Goal: Transaction & Acquisition: Purchase product/service

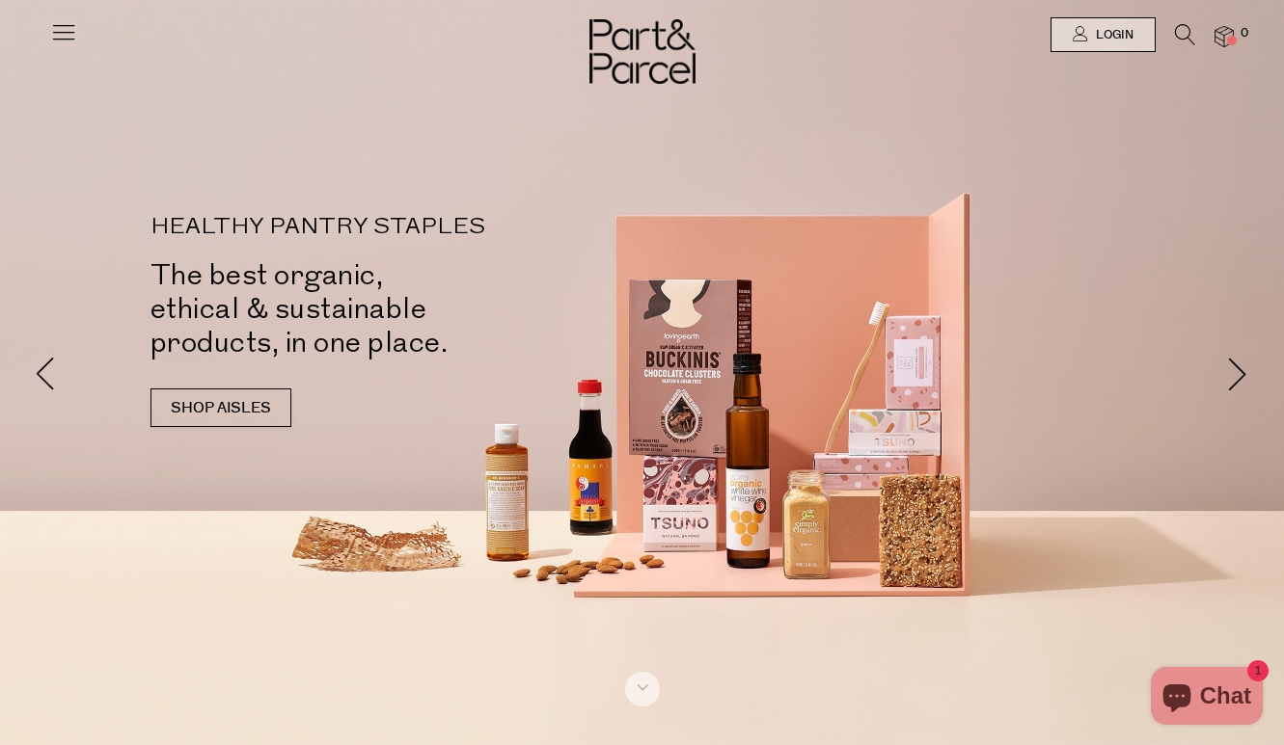
click at [1190, 34] on icon at bounding box center [1185, 34] width 20 height 21
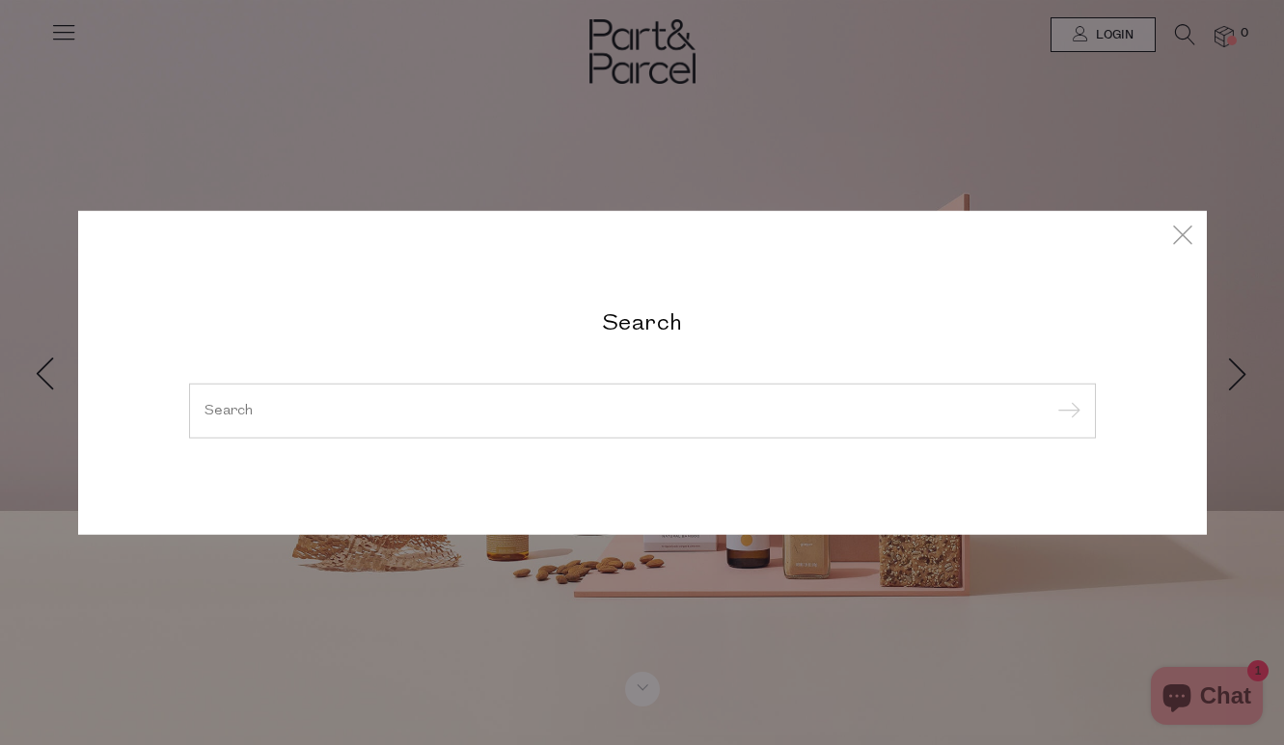
click at [1099, 38] on div "Search" at bounding box center [642, 372] width 1128 height 745
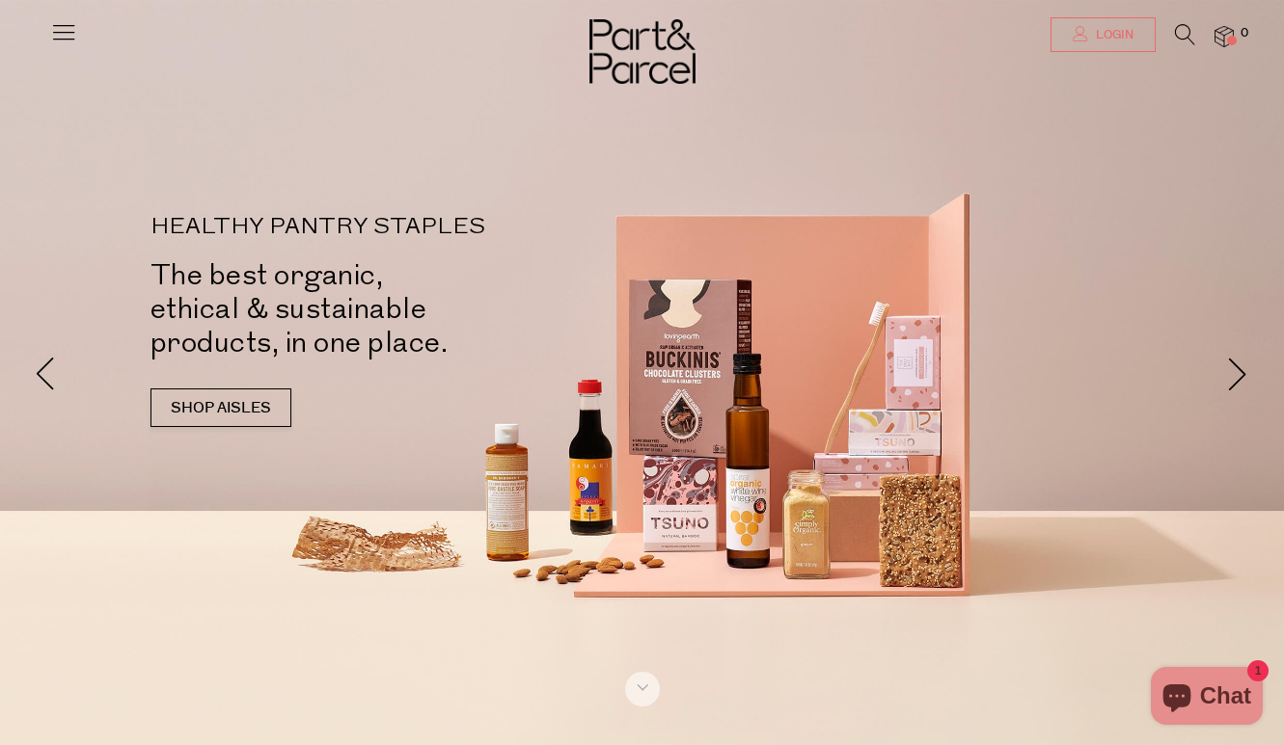
click at [1113, 36] on span "Login" at bounding box center [1112, 35] width 42 height 16
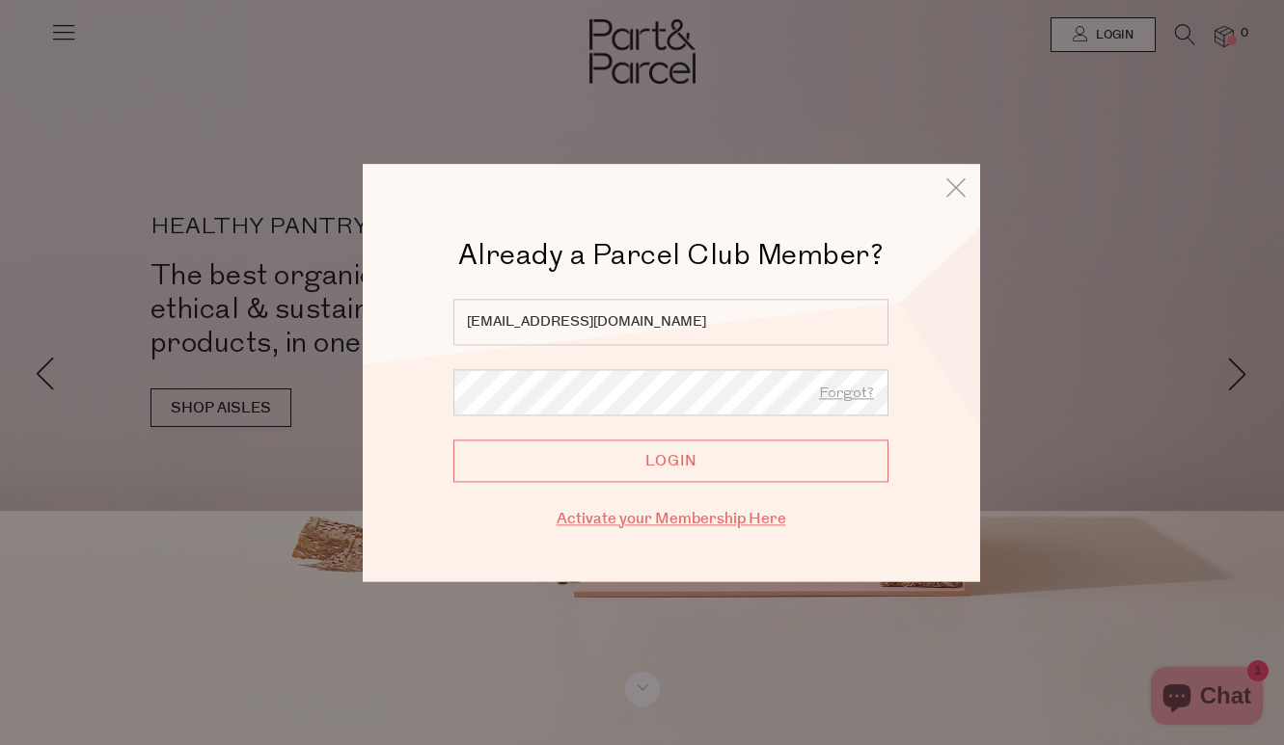
type input "sophie.parish@live.com.au"
click at [745, 518] on link "Activate your Membership Here" at bounding box center [671, 519] width 230 height 22
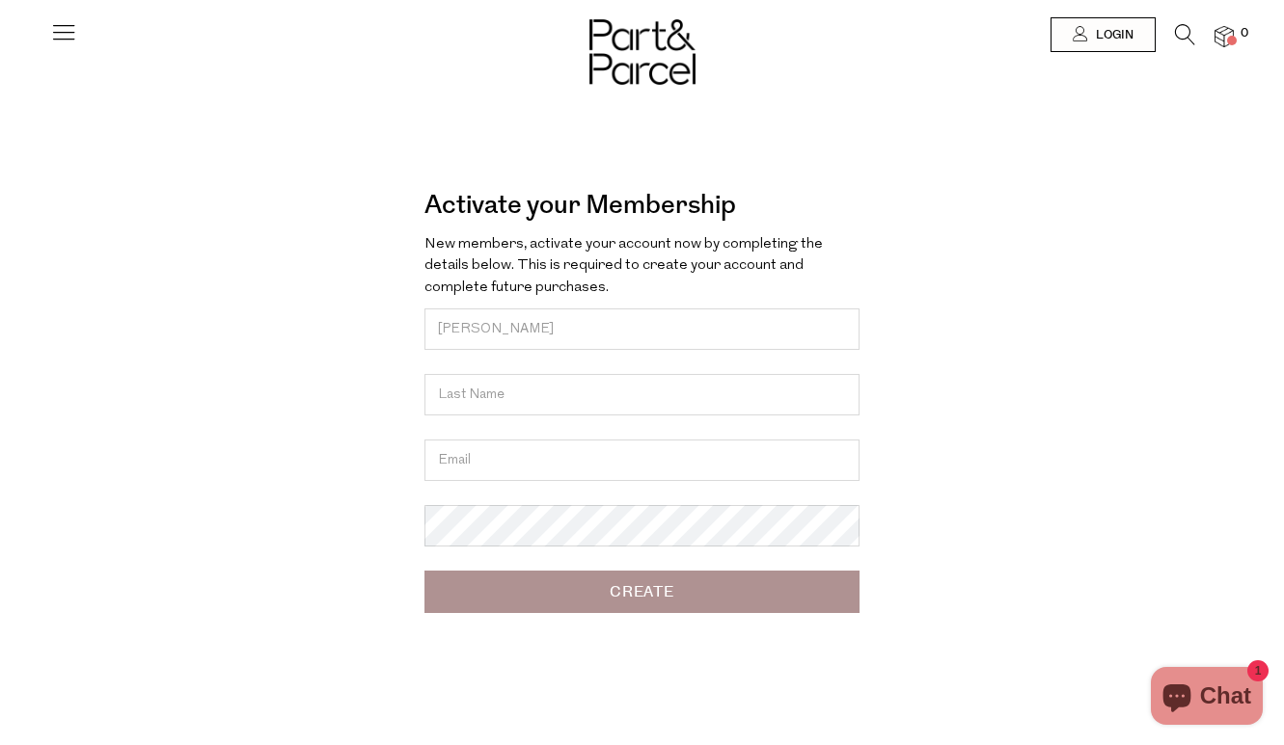
type input "Sophie"
type input "Parish"
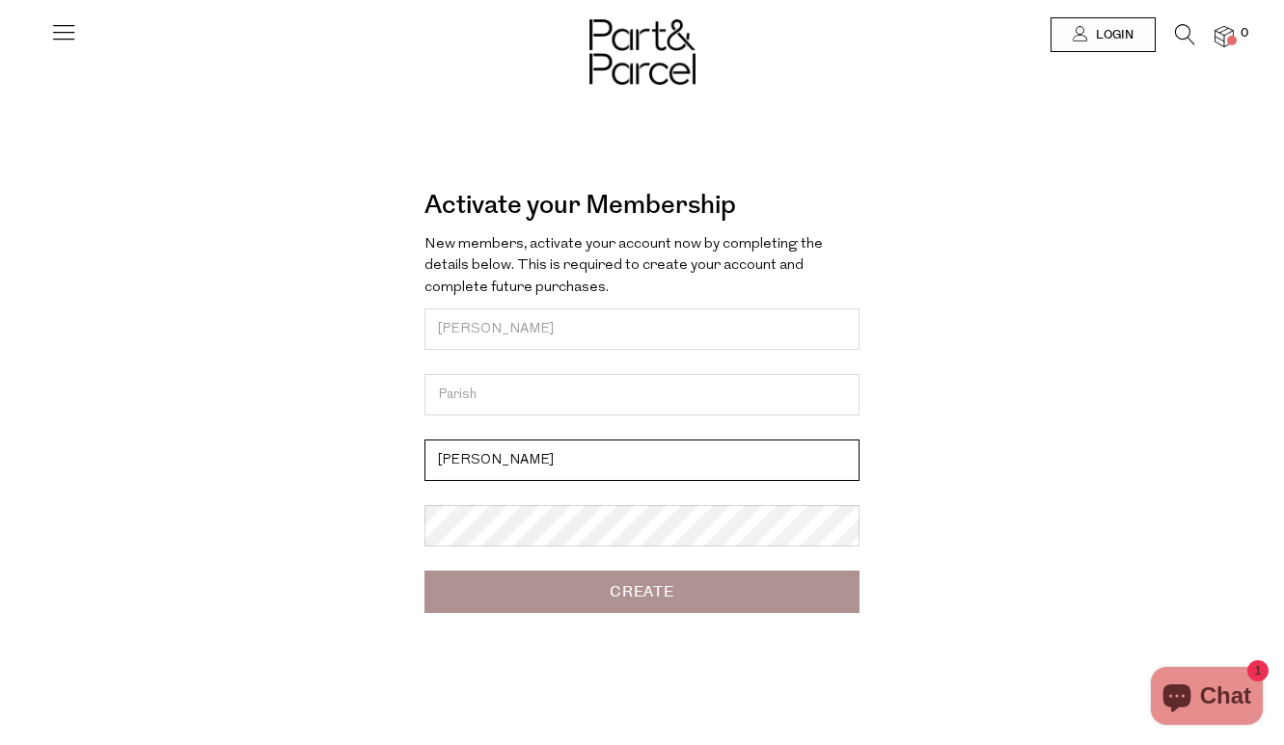
type input "[EMAIL_ADDRESS][DOMAIN_NAME]"
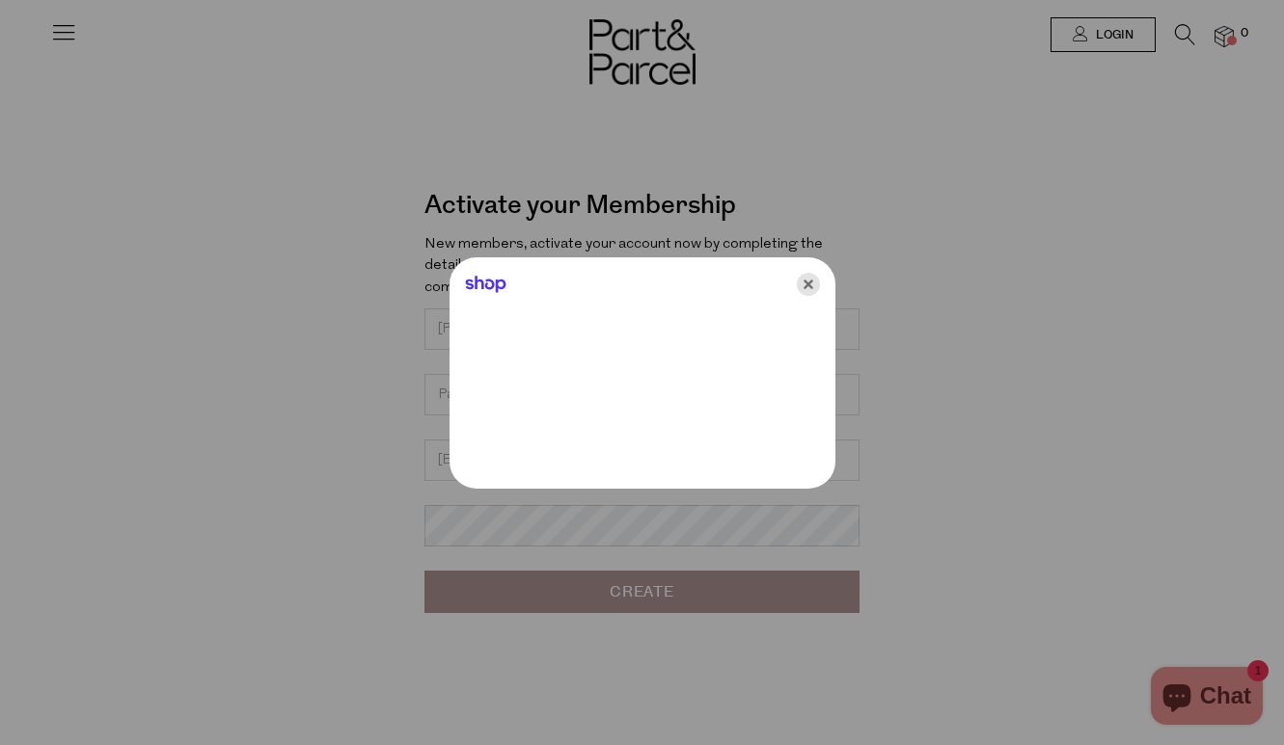
click at [811, 284] on icon "Close" at bounding box center [808, 284] width 23 height 23
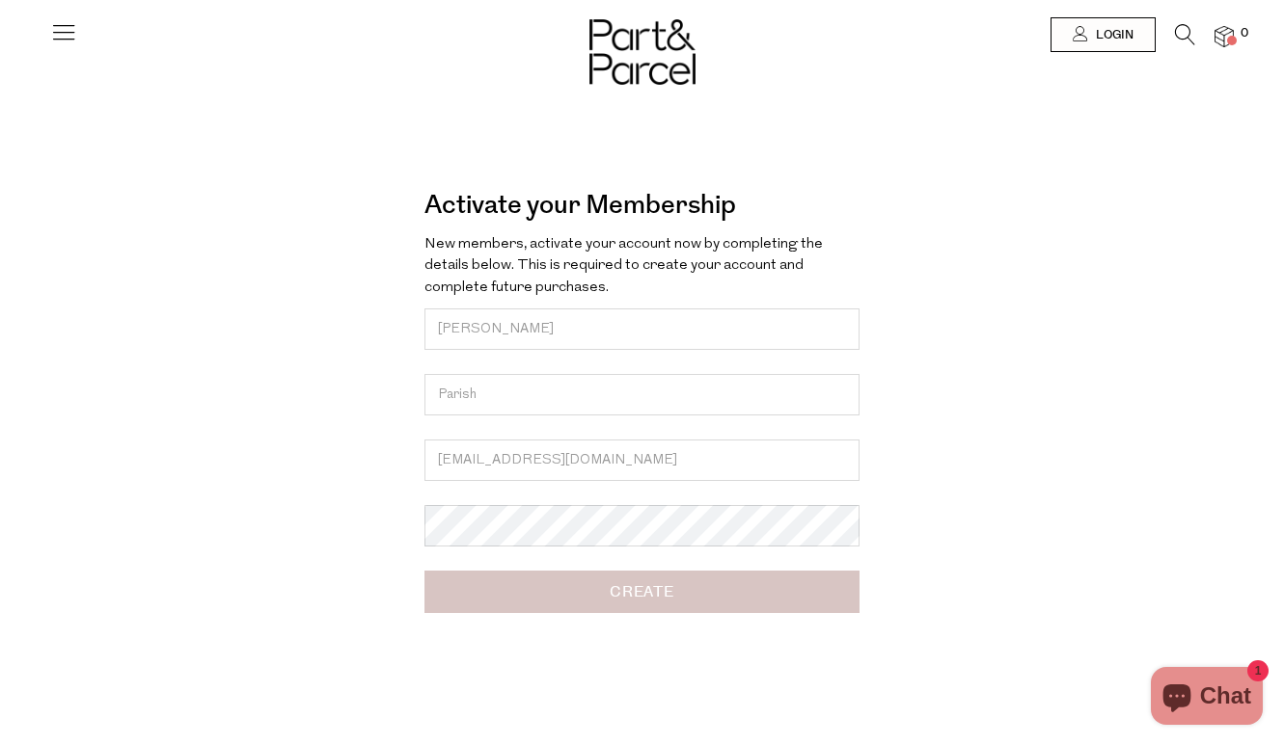
click at [756, 582] on input "Create" at bounding box center [641, 592] width 435 height 42
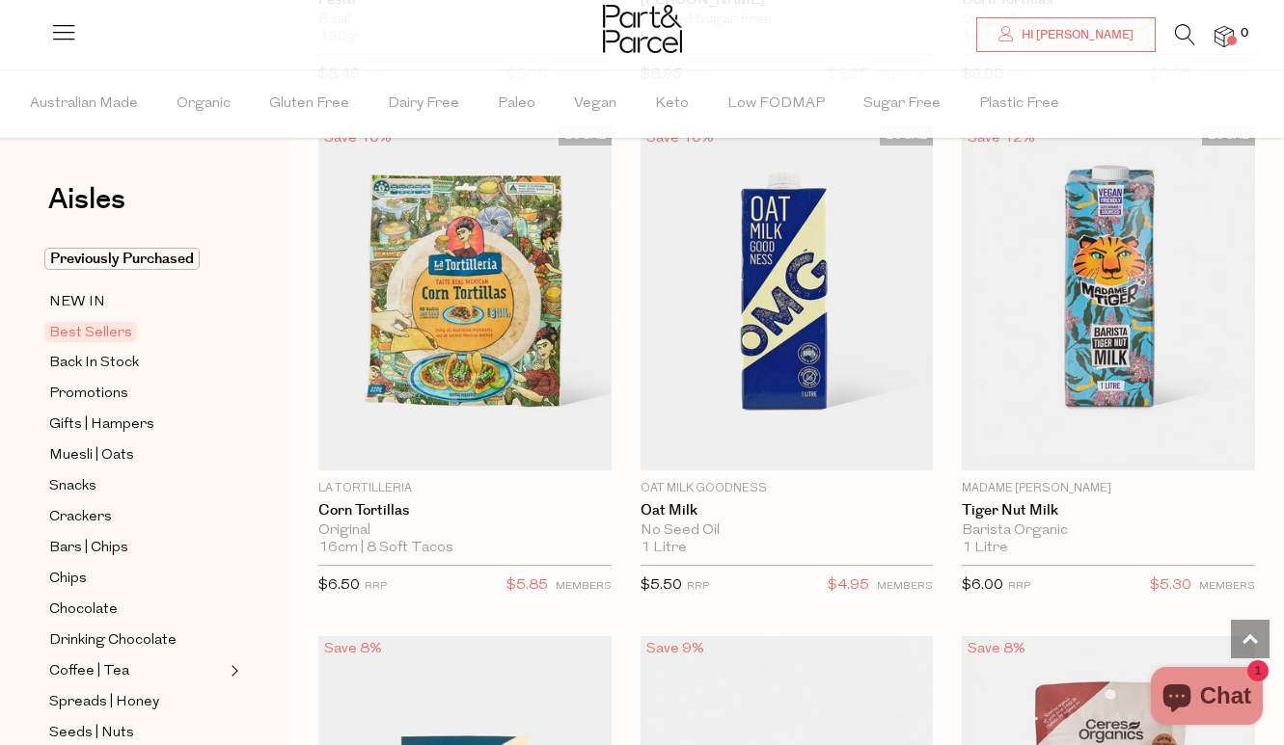
scroll to position [5269, 0]
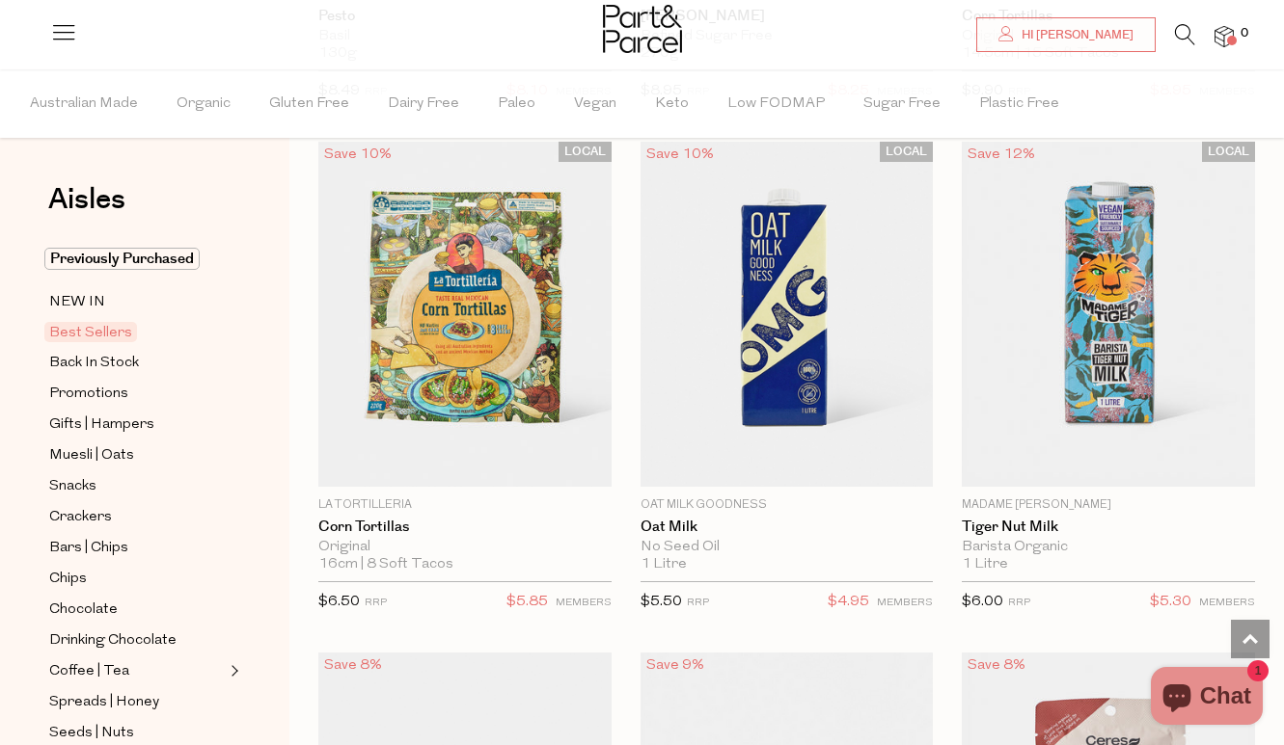
click at [1203, 40] on li "0" at bounding box center [1214, 37] width 39 height 26
click at [1181, 40] on icon at bounding box center [1185, 34] width 20 height 21
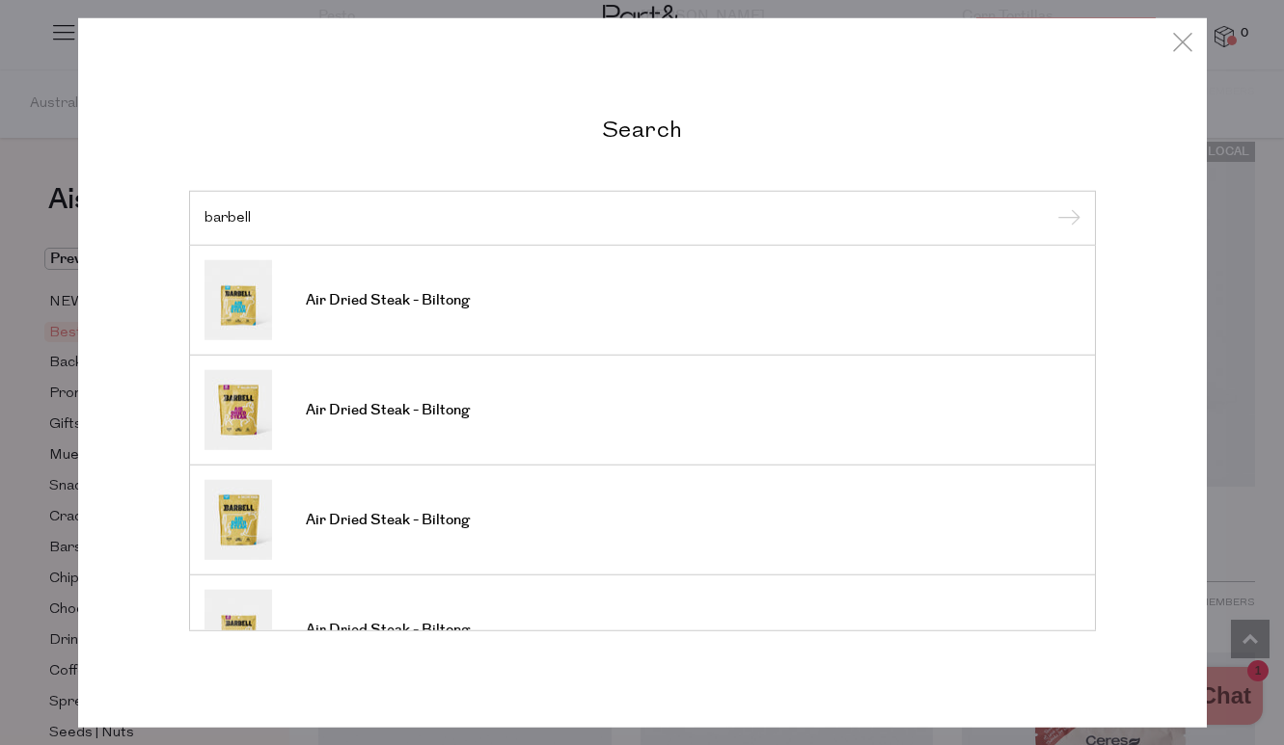
scroll to position [0, 0]
type input "barbell"
click at [781, 530] on link "Air Dried Steak - Biltong" at bounding box center [642, 520] width 876 height 80
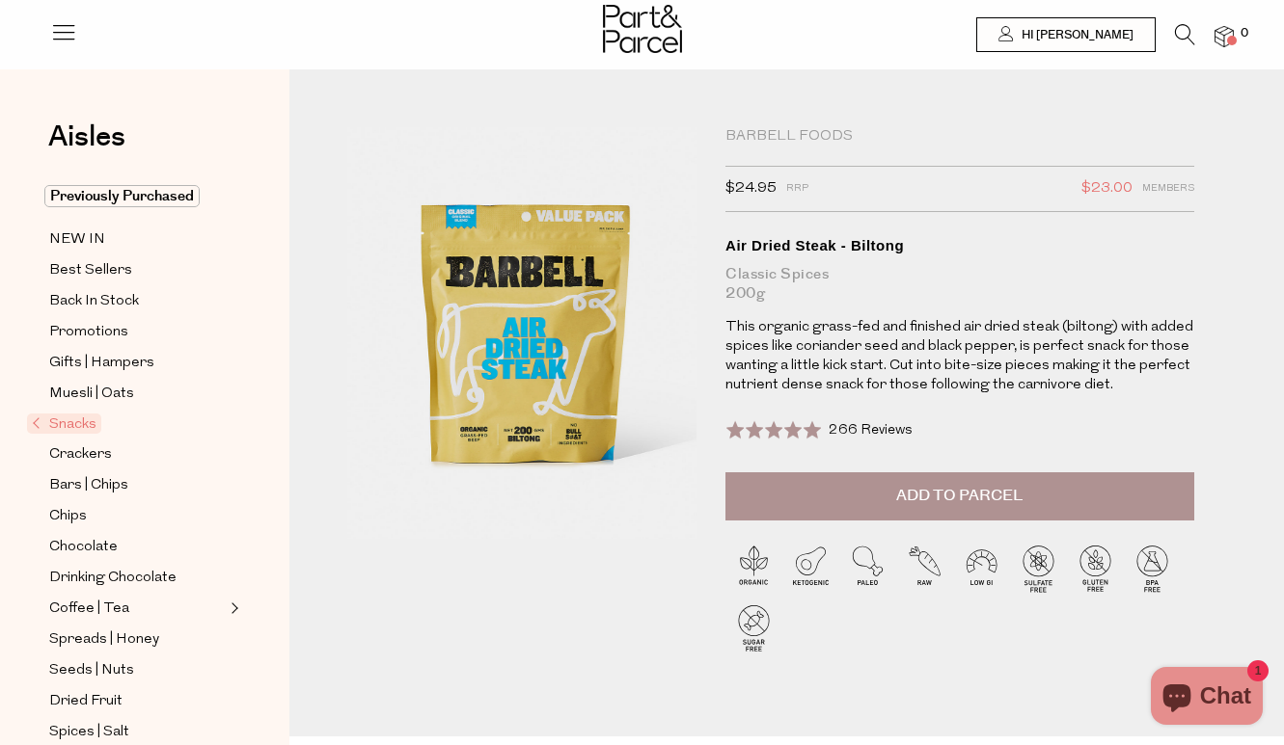
click at [1186, 38] on icon at bounding box center [1185, 34] width 20 height 21
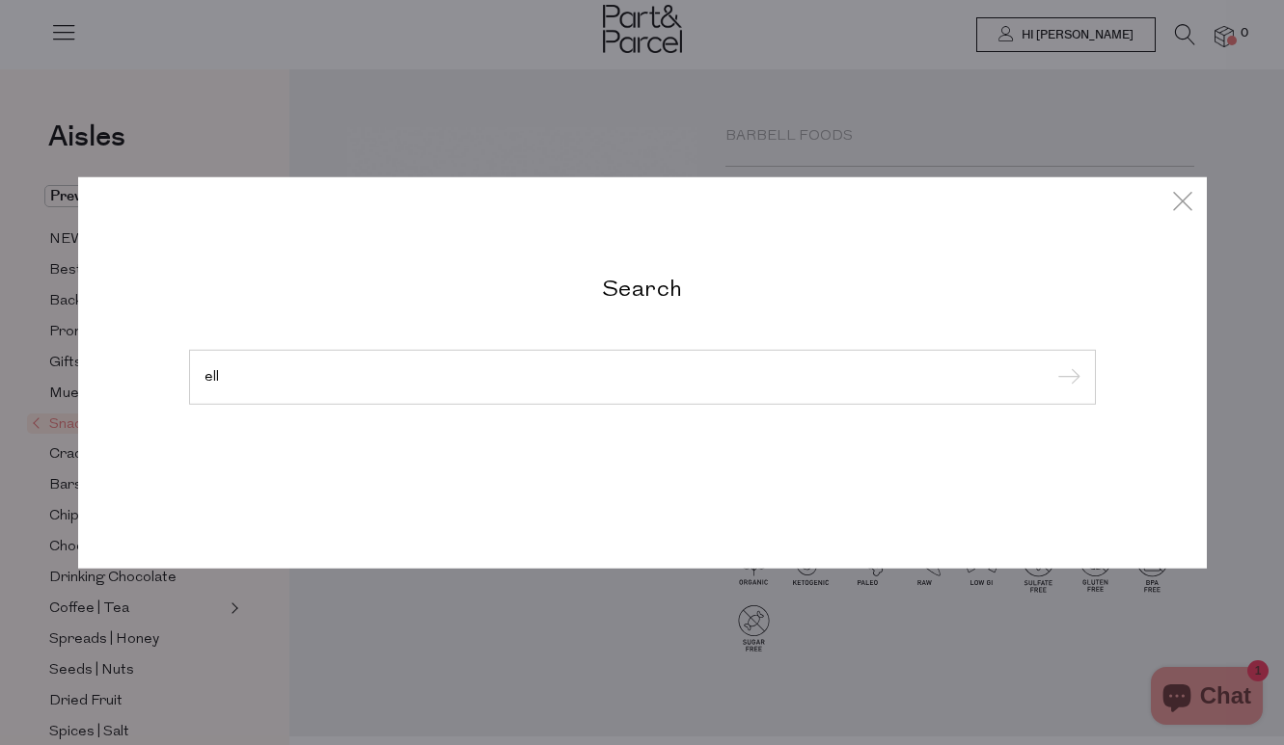
type input "ell"
click at [1065, 378] on input "submit" at bounding box center [1065, 378] width 29 height 29
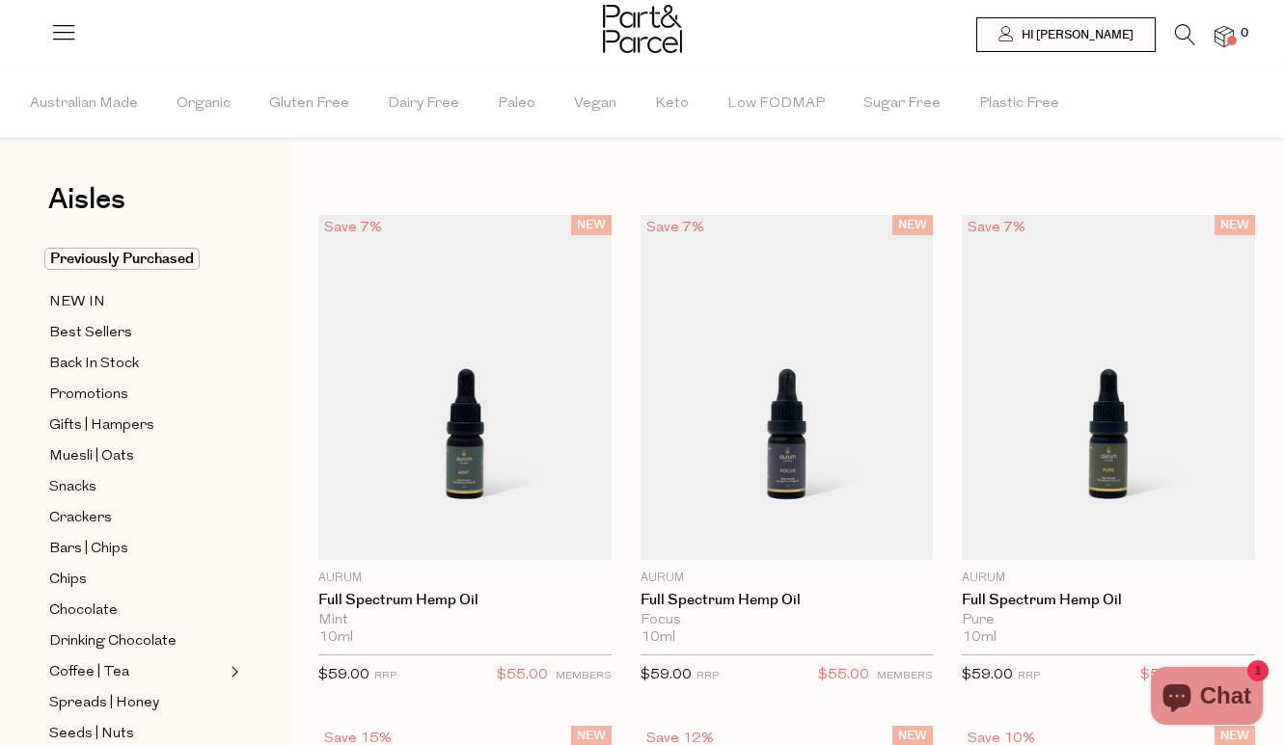
click at [1179, 41] on icon at bounding box center [1185, 34] width 20 height 21
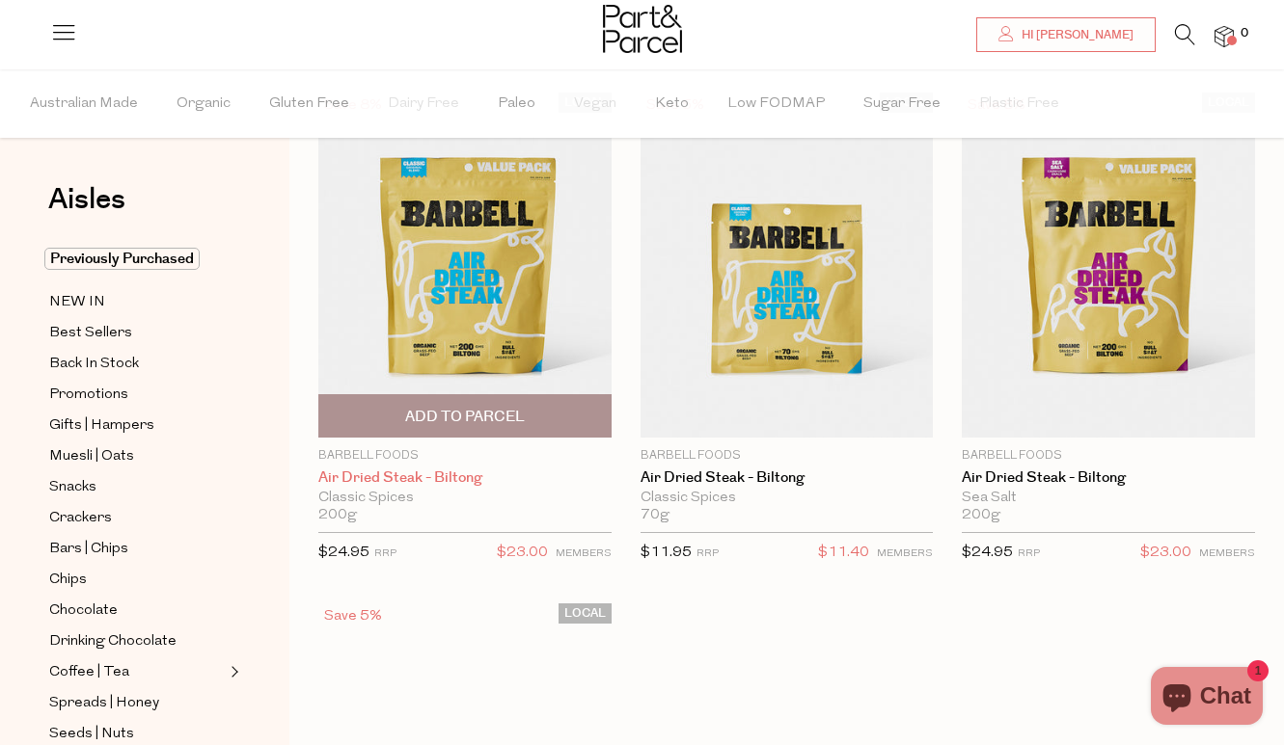
scroll to position [126, 0]
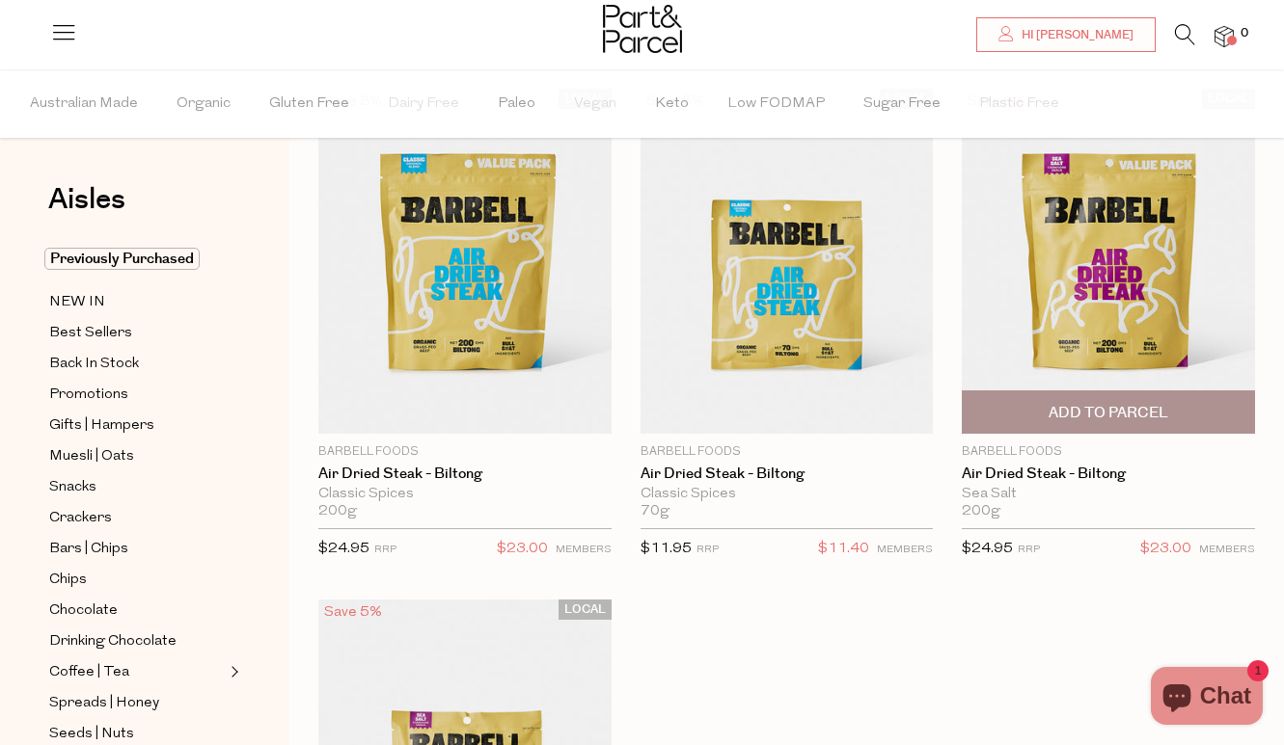
click at [1139, 417] on span "Add To Parcel" at bounding box center [1108, 413] width 120 height 20
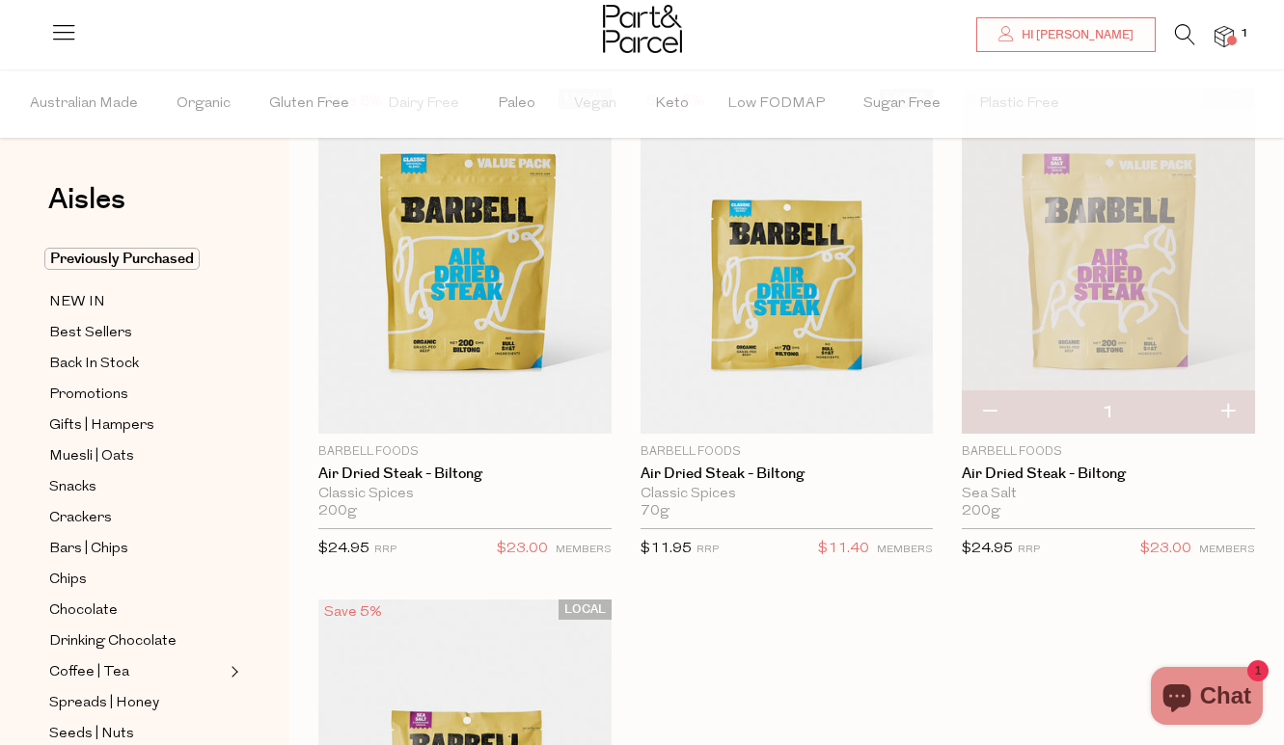
click at [1225, 419] on button "button" at bounding box center [1227, 413] width 55 height 42
type input "2"
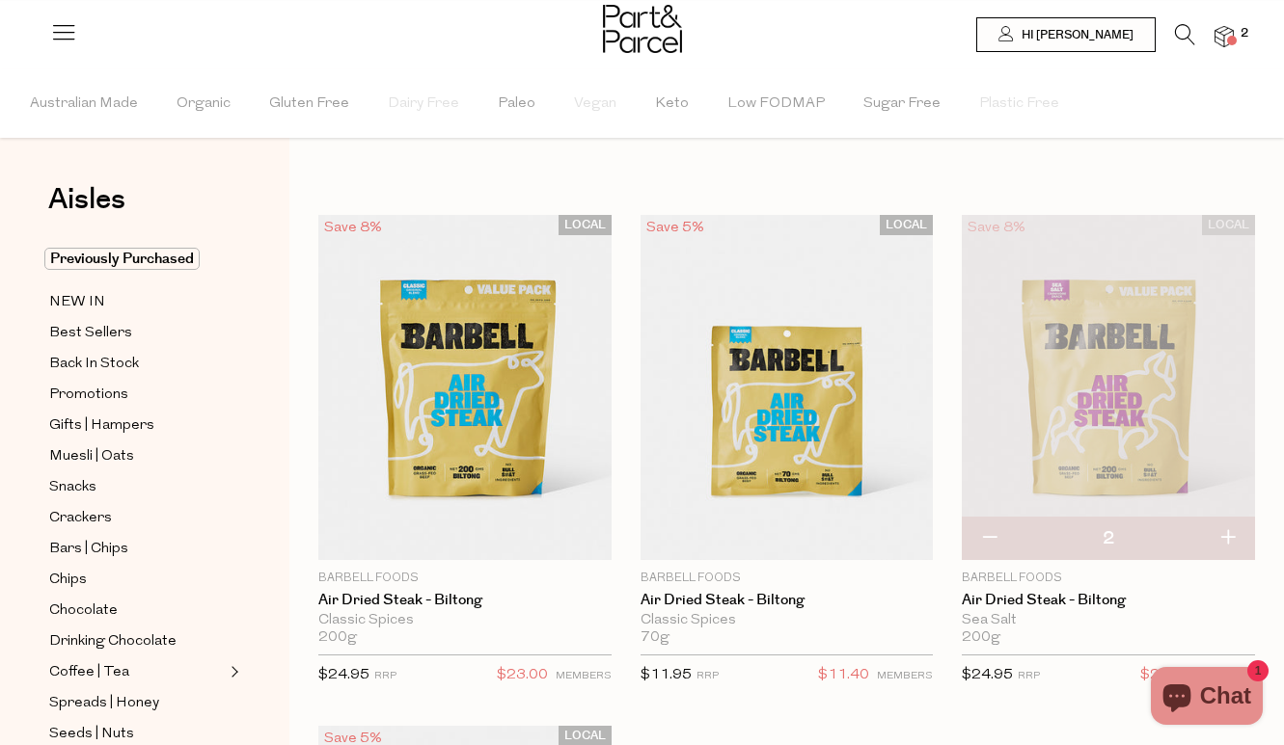
scroll to position [0, 0]
click at [1192, 32] on icon at bounding box center [1185, 34] width 20 height 21
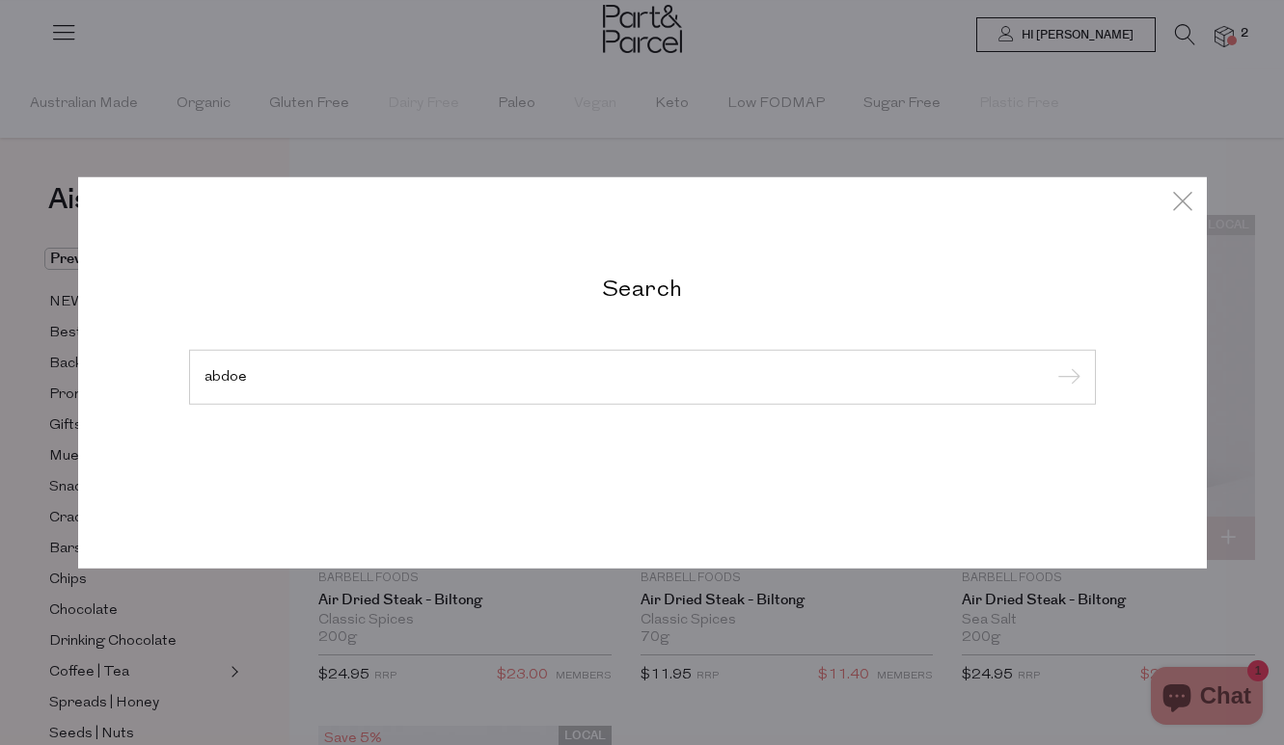
type input "abdoe"
click at [1065, 378] on input "submit" at bounding box center [1065, 378] width 29 height 29
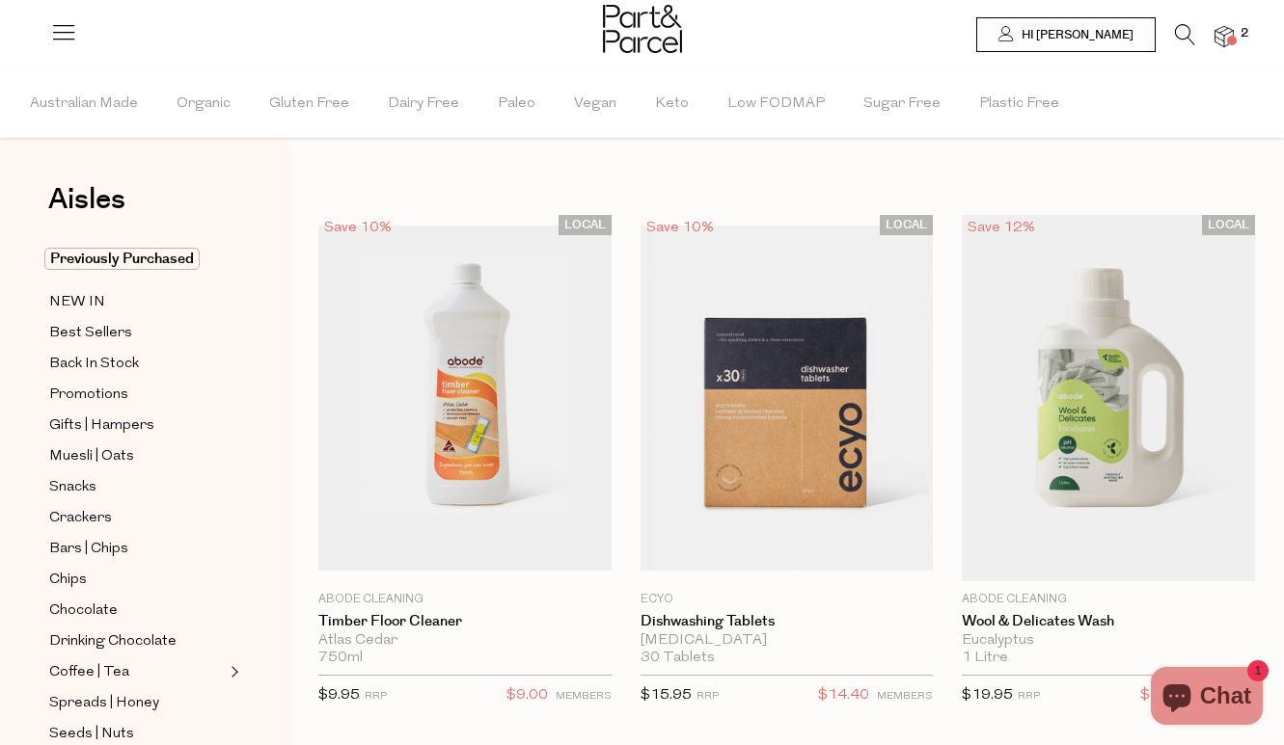
click at [1167, 32] on li at bounding box center [1175, 39] width 40 height 30
click at [1178, 34] on icon at bounding box center [1185, 34] width 20 height 21
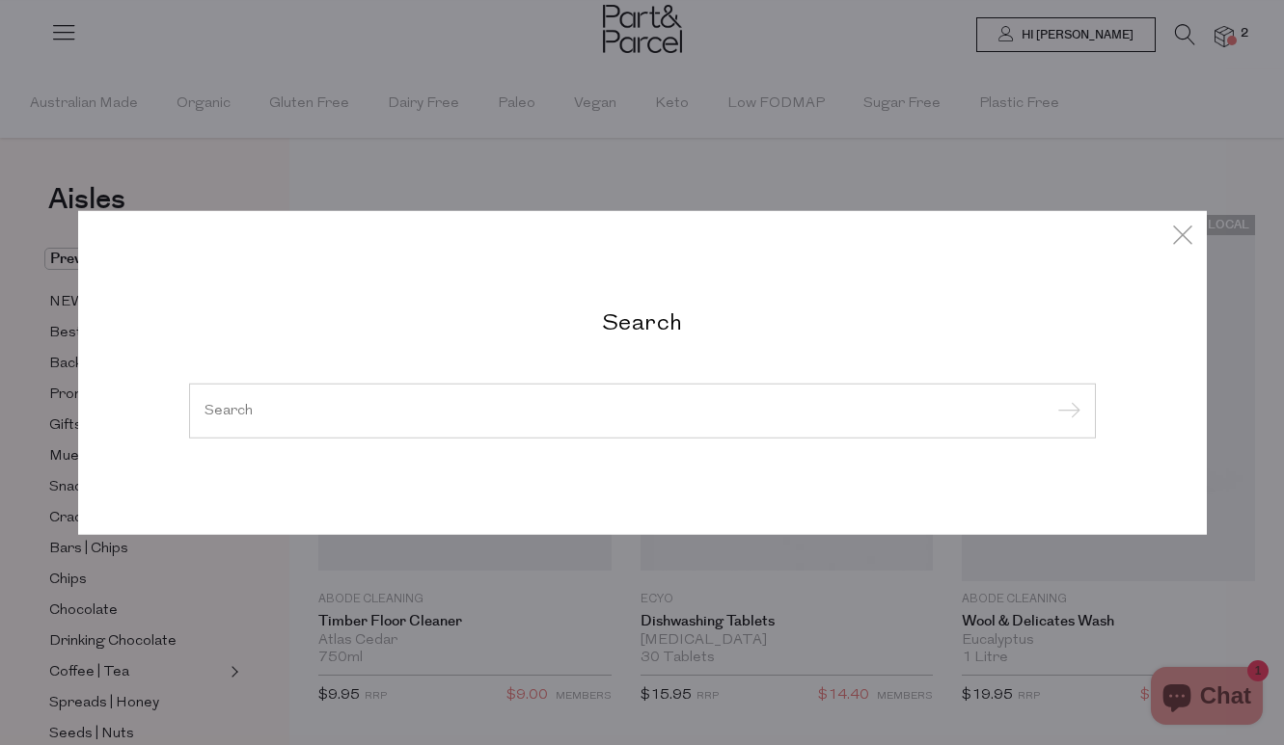
click at [879, 424] on div at bounding box center [642, 411] width 907 height 56
click at [863, 395] on div at bounding box center [642, 411] width 907 height 56
click at [1180, 226] on icon at bounding box center [1182, 234] width 29 height 28
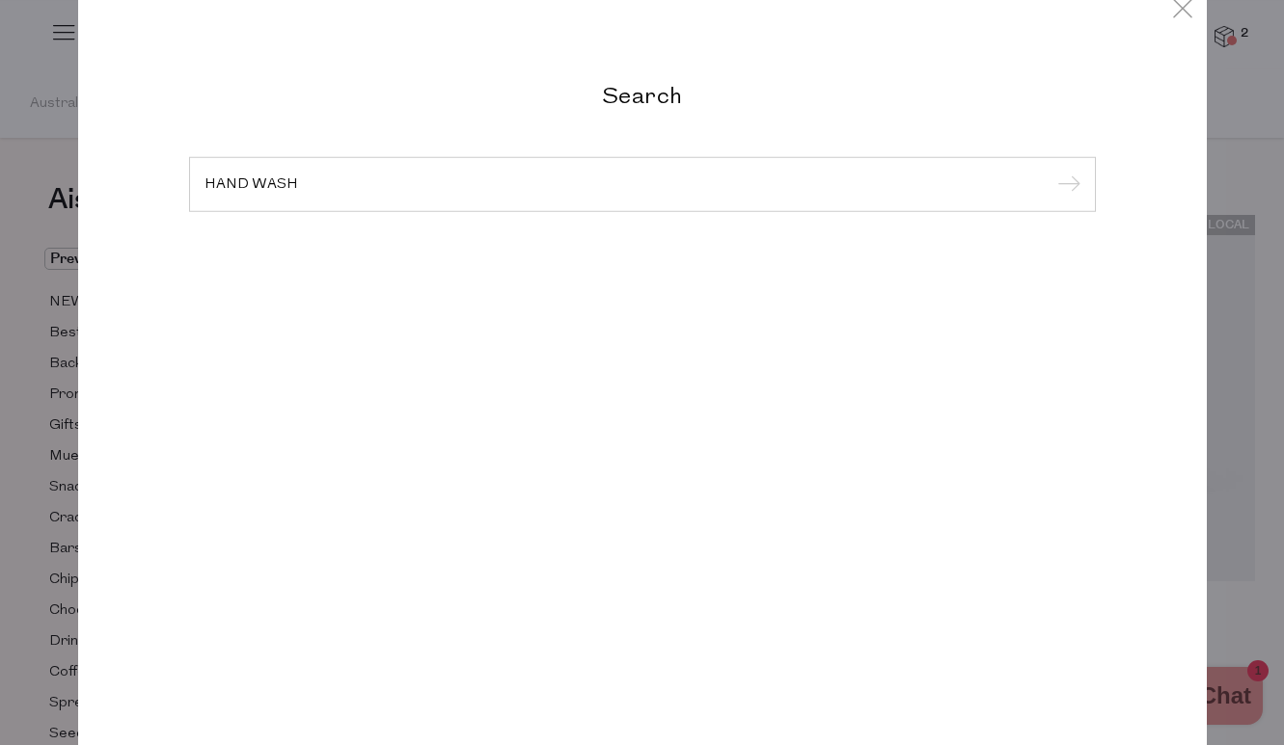
type input "HAND WASH"
click at [1065, 185] on input "submit" at bounding box center [1065, 185] width 29 height 29
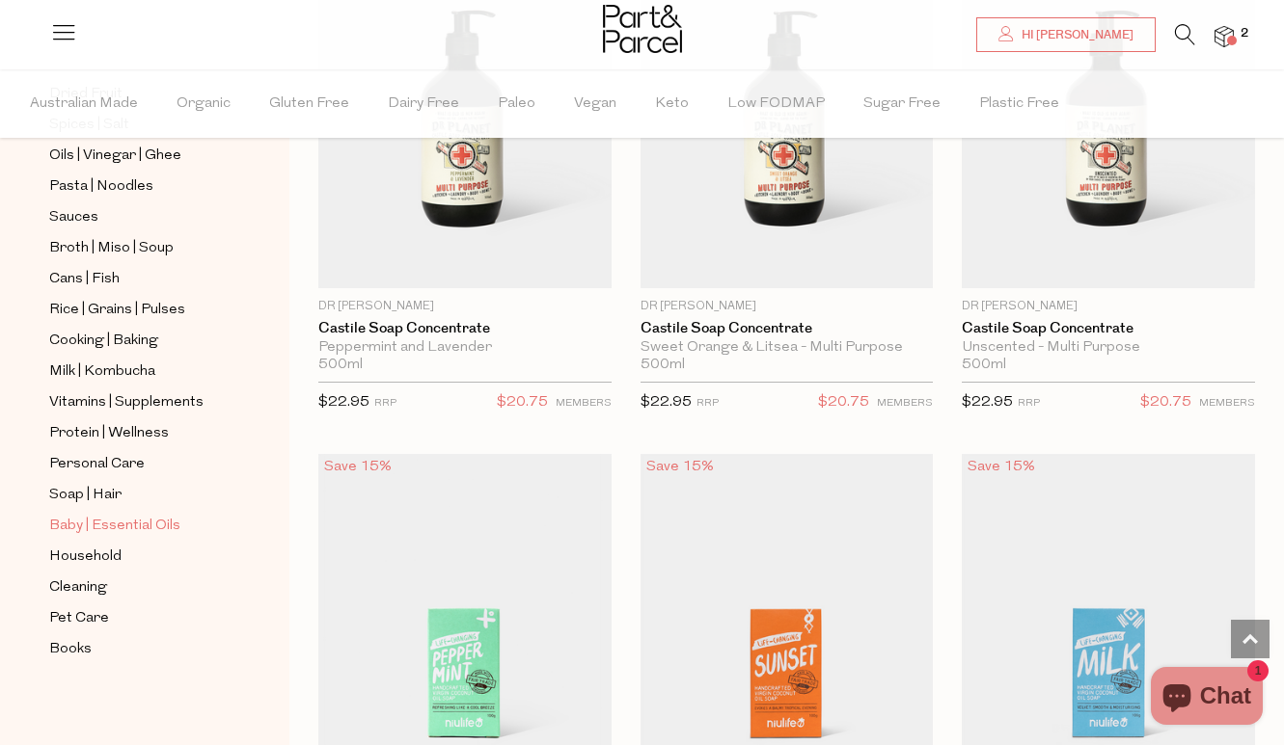
scroll to position [671, 0]
